Goal: Find specific page/section: Find specific page/section

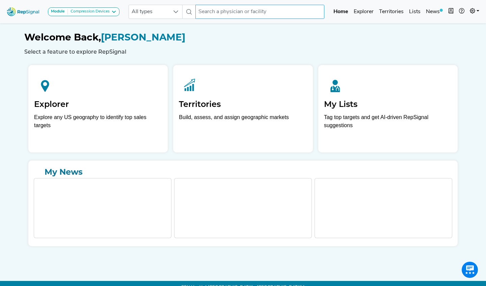
drag, startPoint x: 0, startPoint y: 0, endPoint x: 204, endPoint y: 12, distance: 204.5
click at [204, 12] on input "text" at bounding box center [259, 12] width 129 height 14
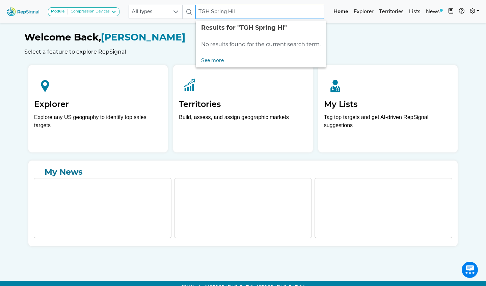
type input "TGH [GEOGRAPHIC_DATA]"
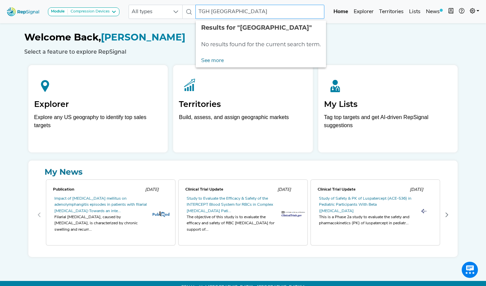
click at [252, 13] on input "TGH [GEOGRAPHIC_DATA]" at bounding box center [259, 12] width 129 height 14
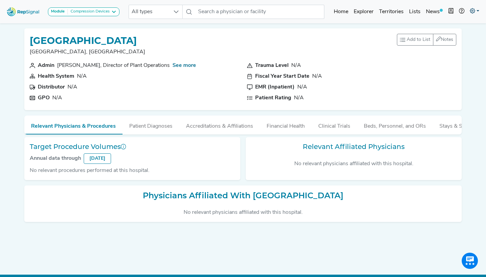
click at [470, 11] on icon at bounding box center [472, 10] width 5 height 5
click at [440, 43] on link "Admin" at bounding box center [454, 42] width 53 height 13
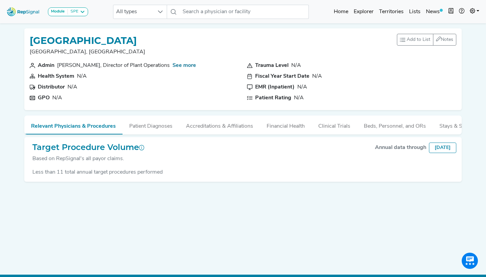
click at [78, 9] on div "SPE" at bounding box center [73, 11] width 10 height 5
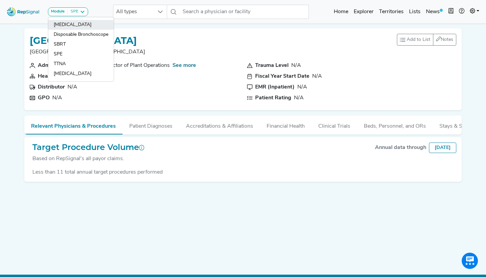
click at [73, 24] on link "Bronchoscopy" at bounding box center [80, 25] width 65 height 10
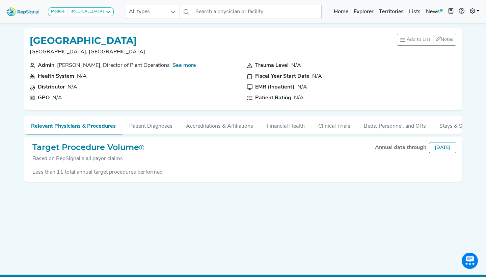
click at [74, 16] on button "Module Bronchoscopy" at bounding box center [81, 11] width 66 height 9
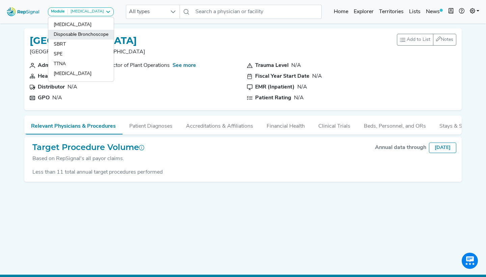
click at [69, 34] on link "Disposable Bronchoscope" at bounding box center [80, 35] width 65 height 10
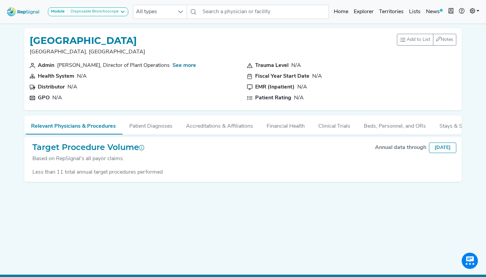
click at [74, 16] on button "Module Disposable Bronchoscope" at bounding box center [88, 11] width 80 height 9
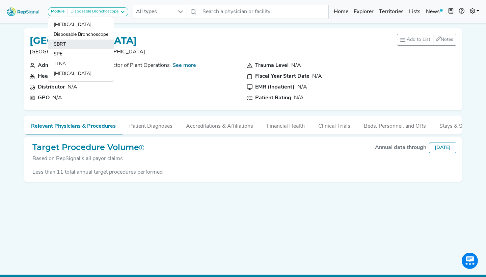
click at [73, 42] on link "SBRT" at bounding box center [80, 44] width 65 height 10
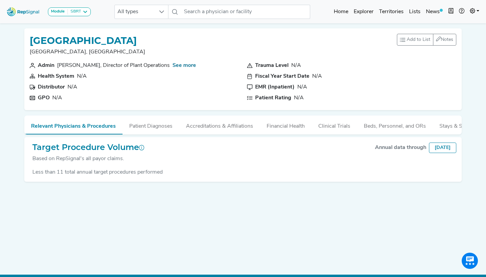
click at [81, 14] on button "Module SBRT" at bounding box center [69, 11] width 43 height 9
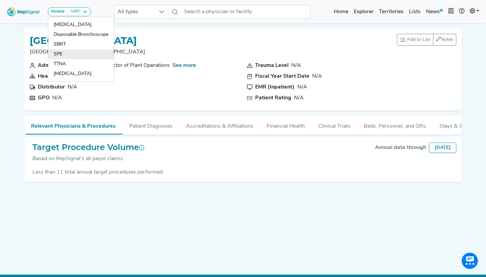
click at [68, 55] on link "SPE" at bounding box center [80, 54] width 65 height 10
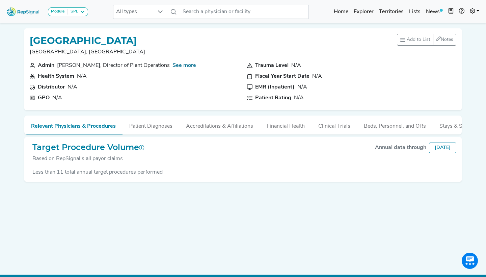
drag, startPoint x: 73, startPoint y: 14, endPoint x: 80, endPoint y: 61, distance: 48.1
click at [73, 14] on div "SPE" at bounding box center [73, 11] width 10 height 5
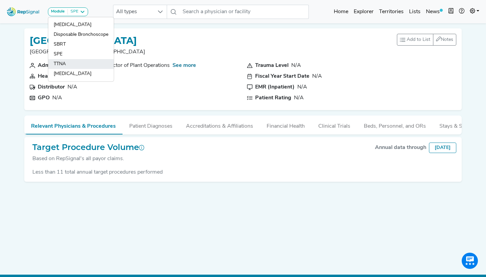
click at [79, 66] on link "TTNA" at bounding box center [80, 64] width 65 height 10
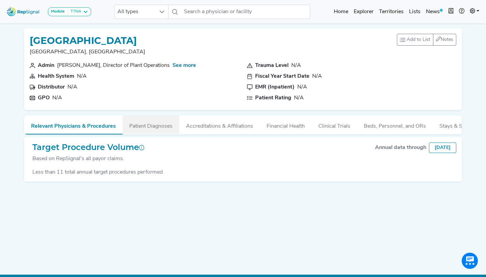
click at [140, 127] on button "Patient Diagnoses" at bounding box center [150, 124] width 57 height 18
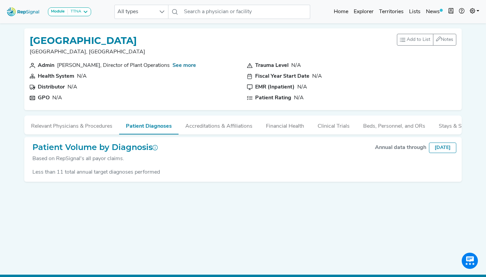
click at [99, 126] on button "Relevant Physicians & Procedures" at bounding box center [71, 124] width 95 height 18
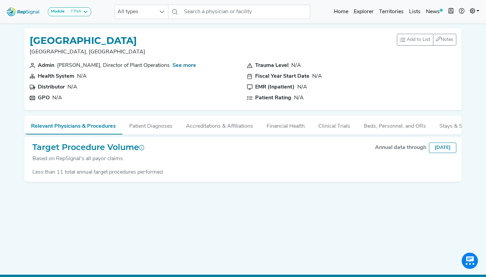
click at [82, 9] on div "Module TTNA" at bounding box center [69, 11] width 37 height 5
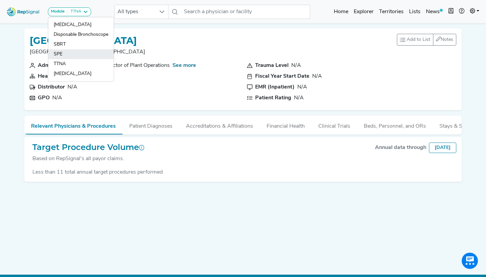
click at [70, 53] on link "SPE" at bounding box center [80, 54] width 65 height 10
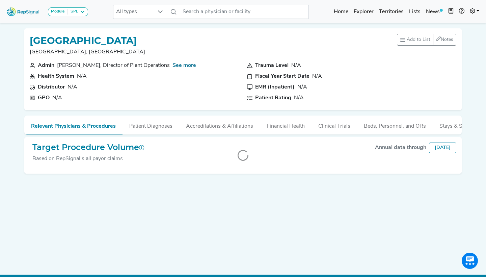
click at [213, 191] on div "Spring Hill Regional Hospital Spring Hill, FL Add to List Recent Lists: Starred…" at bounding box center [242, 140] width 445 height 235
